Goal: Task Accomplishment & Management: Use online tool/utility

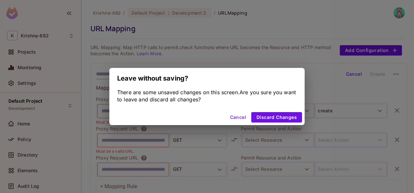
scroll to position [5, 0]
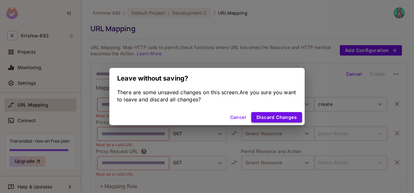
click at [259, 117] on button "Discard Changes" at bounding box center [276, 117] width 51 height 10
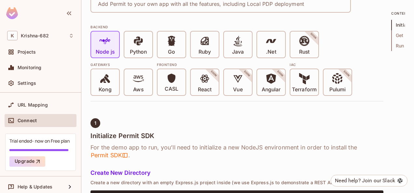
scroll to position [131, 0]
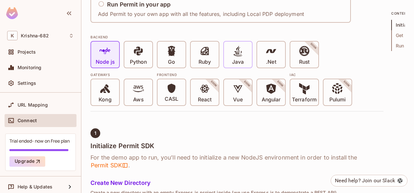
click at [248, 57] on div "Java" at bounding box center [238, 55] width 28 height 26
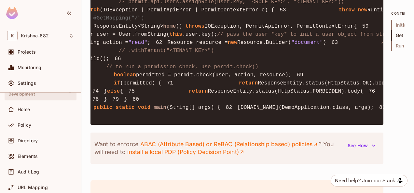
scroll to position [12, 0]
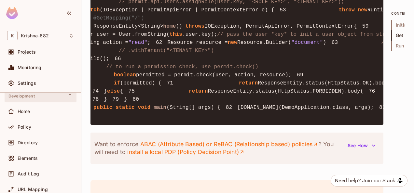
click at [33, 94] on span "Development" at bounding box center [21, 96] width 26 height 5
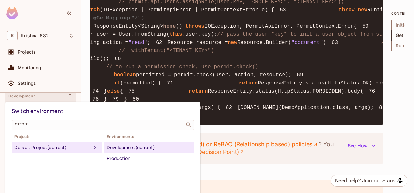
click at [32, 90] on div at bounding box center [207, 96] width 414 height 193
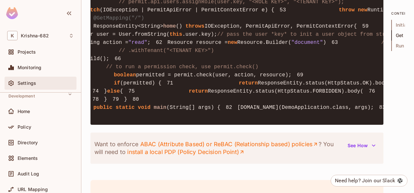
click at [27, 83] on span "Settings" at bounding box center [27, 83] width 19 height 5
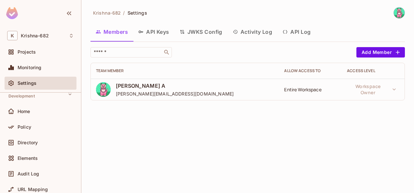
click at [154, 35] on button "API Keys" at bounding box center [153, 32] width 41 height 16
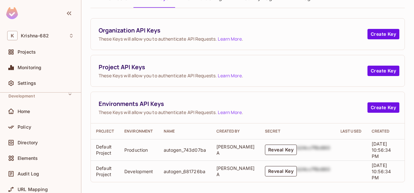
scroll to position [38, 0]
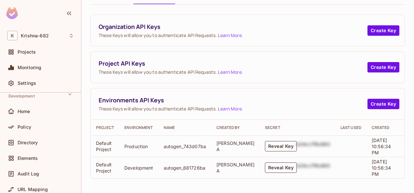
click at [267, 144] on button "Reveal Key" at bounding box center [281, 146] width 32 height 10
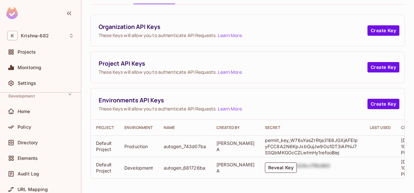
click at [326, 146] on p "permit_key_W76uYasZrRtja31E6JGXjAFEIpyFCC8A2N6KpJxbGujJw9Oo1DT3iAPhiJ7SSQbMKGOc…" at bounding box center [312, 146] width 94 height 19
click at [325, 154] on td "permit_key_W76uYasZrRtja31E6JGXjAFEIpyFCC8A2N6KpJxbGujJw9Oo1DT3iAPhiJ7SSQbMKGOc…" at bounding box center [312, 146] width 105 height 21
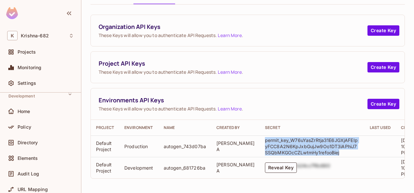
drag, startPoint x: 325, startPoint y: 153, endPoint x: 248, endPoint y: 140, distance: 77.6
click at [260, 140] on td "permit_key_W76uYasZrRtja31E6JGXjAFEIpyFCC8A2N6KpJxbGujJw9Oo1DT3iAPhiJ7SSQbMKGOc…" at bounding box center [312, 146] width 105 height 21
copy p "permit_key_W76uYasZrRtja31E6JGXjAFEIpyFCC8A2N6KpJxbGujJw9Oo1DT3iAPhiJ7SSQbMKGOc…"
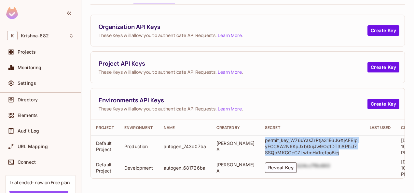
scroll to position [56, 0]
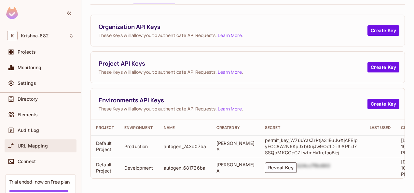
click at [32, 146] on span "URL Mapping" at bounding box center [33, 146] width 30 height 5
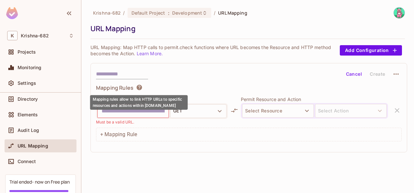
click at [138, 86] on icon at bounding box center [139, 87] width 7 height 7
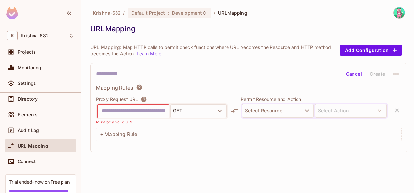
click at [158, 83] on div "Cancel Create Mapping Rules Proxy Request URL GET Must be a valid URL. Permit R…" at bounding box center [248, 108] width 317 height 90
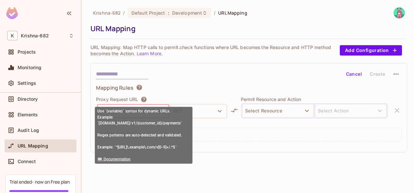
click at [144, 100] on icon at bounding box center [144, 99] width 7 height 7
drag, startPoint x: 117, startPoint y: 146, endPoint x: 184, endPoint y: 147, distance: 67.1
click at [182, 147] on span "Use `{variable}` syntax for dynamic URLs. Example: `[DOMAIN_NAME]/v1/{customer_…" at bounding box center [139, 135] width 85 height 53
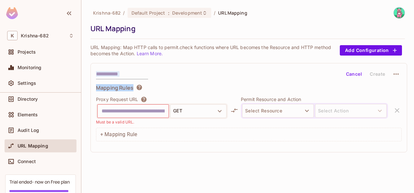
drag, startPoint x: 184, startPoint y: 147, endPoint x: 172, endPoint y: 79, distance: 68.8
click at [172, 79] on div "Cancel Create Mapping Rules Proxy Request URL GET Must be a valid URL. Permit R…" at bounding box center [248, 108] width 317 height 90
drag, startPoint x: 172, startPoint y: 79, endPoint x: 173, endPoint y: 84, distance: 4.7
click at [173, 84] on div "Mapping Rules" at bounding box center [249, 88] width 306 height 9
click at [188, 80] on div "Cancel Create Mapping Rules Proxy Request URL GET Must be a valid URL. Permit R…" at bounding box center [248, 108] width 317 height 90
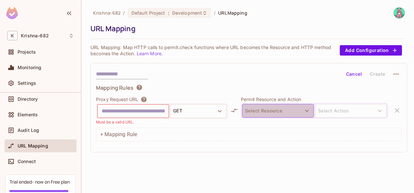
click at [260, 106] on button "Select Resource" at bounding box center [278, 111] width 72 height 14
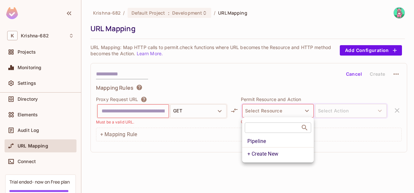
click at [237, 81] on div at bounding box center [207, 96] width 414 height 193
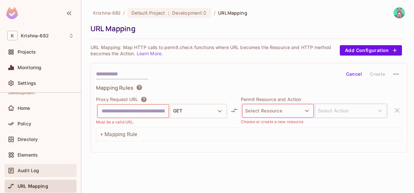
scroll to position [3, 0]
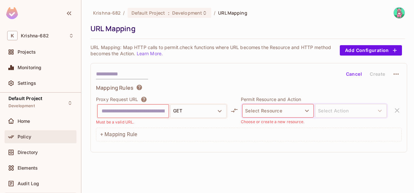
click at [43, 135] on div "Policy" at bounding box center [46, 136] width 56 height 5
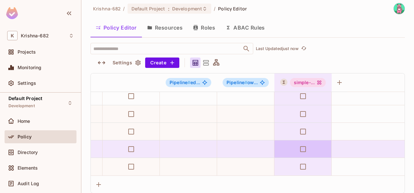
scroll to position [97, 0]
